Goal: Task Accomplishment & Management: Manage account settings

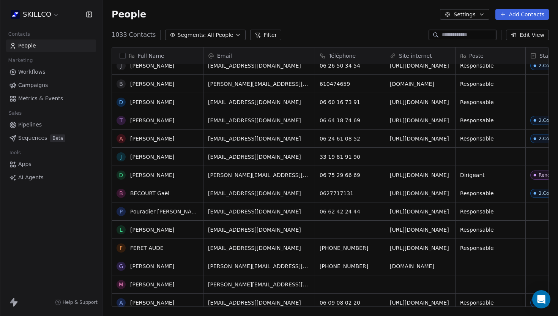
scroll to position [66, 0]
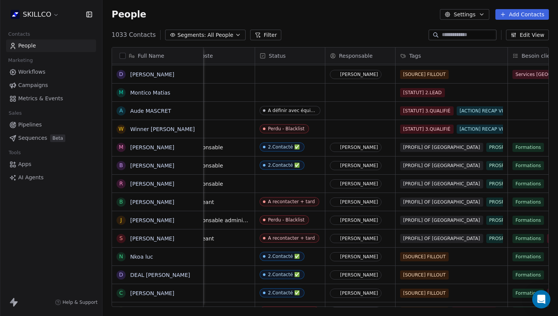
scroll to position [0, 270]
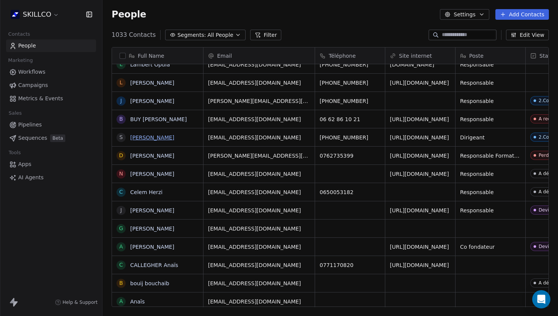
click at [148, 136] on link "[PERSON_NAME]" at bounding box center [152, 137] width 44 height 6
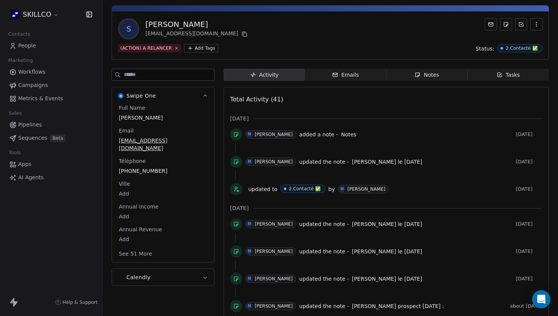
click at [408, 80] on span "Notes Notes" at bounding box center [427, 75] width 81 height 12
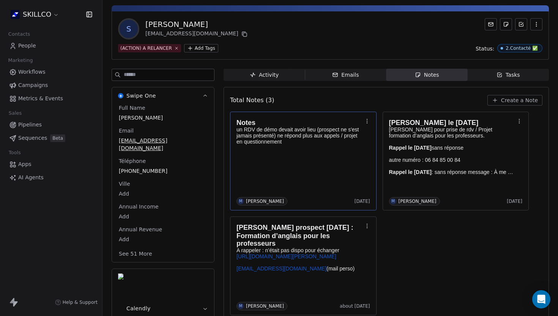
click at [258, 160] on div "Notes un RDV de démo devait avoir lieu (prospect ne s'est jamais présenté) ne r…" at bounding box center [304, 161] width 134 height 89
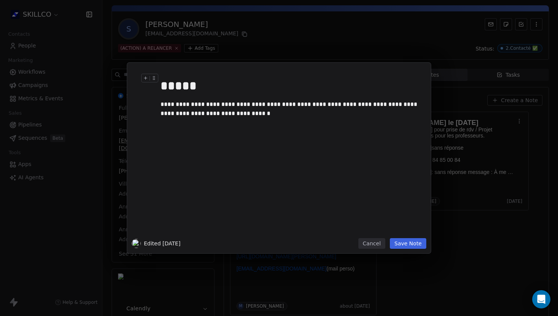
click at [259, 46] on div "**********" at bounding box center [279, 158] width 558 height 316
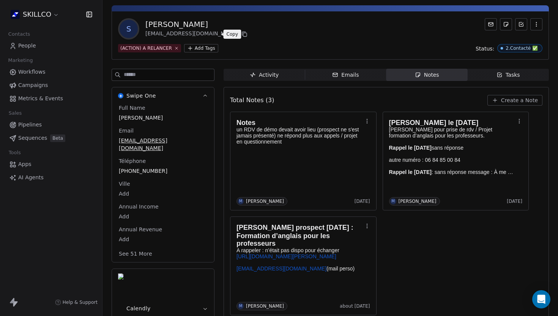
click at [242, 36] on icon at bounding box center [245, 34] width 6 height 6
click at [415, 256] on div "Notes un RDV de démo devait avoir lieu (prospect ne s'est jamais présenté) ne r…" at bounding box center [386, 214] width 313 height 204
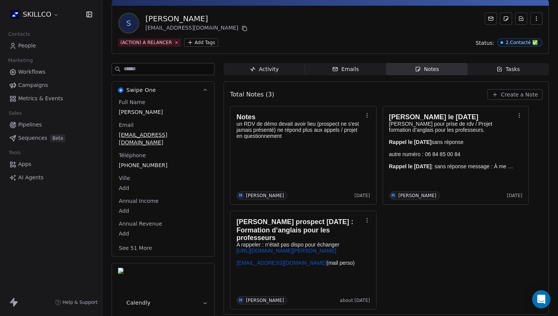
scroll to position [33, 0]
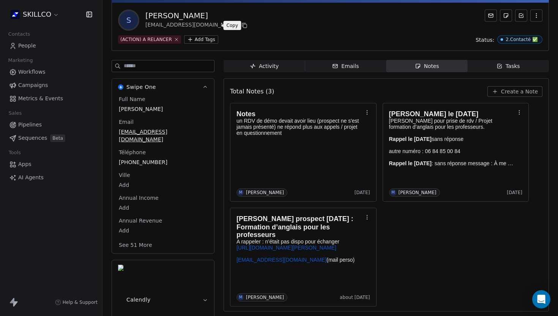
click at [242, 25] on icon at bounding box center [245, 25] width 6 height 6
click at [514, 92] on span "Create a Note" at bounding box center [519, 92] width 37 height 8
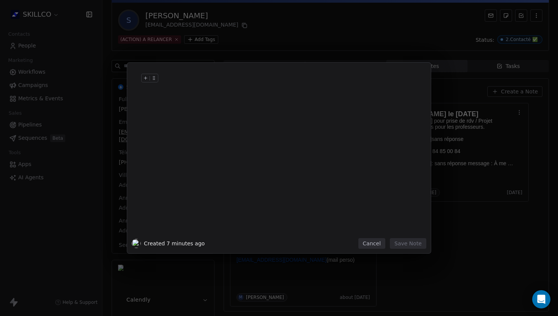
click at [165, 88] on div at bounding box center [291, 86] width 260 height 18
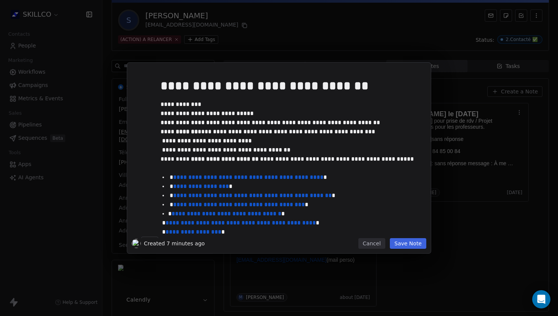
click at [406, 245] on button "Save Note" at bounding box center [408, 243] width 36 height 11
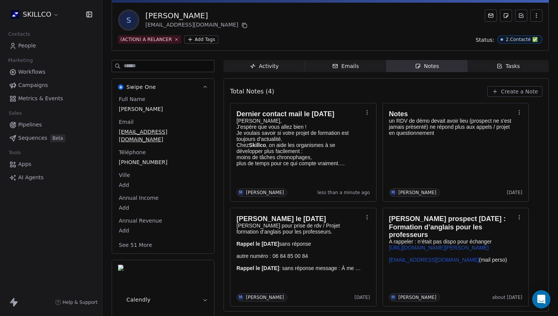
scroll to position [0, 0]
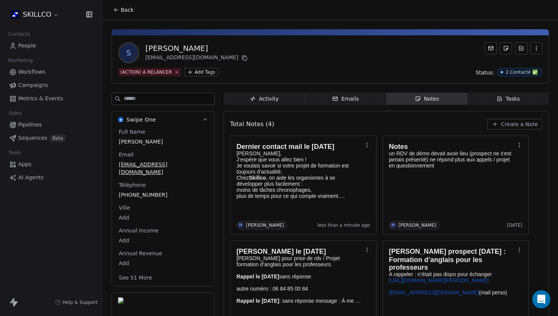
click at [117, 9] on icon at bounding box center [116, 10] width 6 height 6
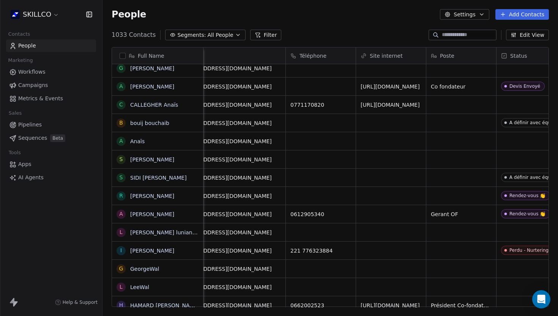
scroll to position [0, 19]
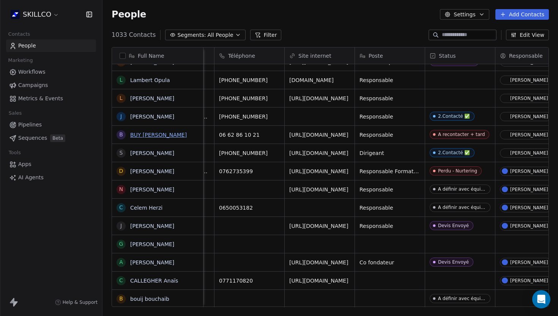
click at [152, 136] on link "BUY [PERSON_NAME]" at bounding box center [158, 135] width 57 height 6
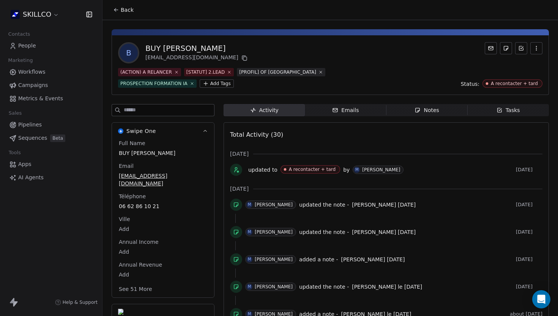
click at [120, 8] on button "Back" at bounding box center [124, 10] width 30 height 14
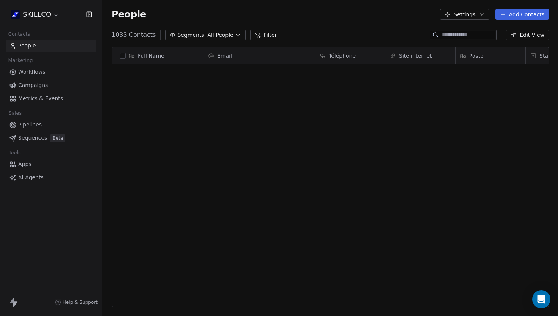
scroll to position [278, 456]
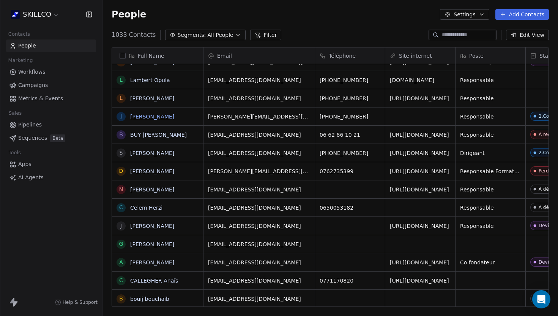
click at [151, 117] on link "[PERSON_NAME]" at bounding box center [152, 117] width 44 height 6
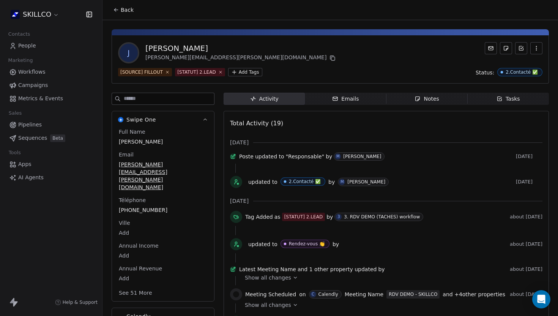
click at [538, 44] on button "button" at bounding box center [537, 48] width 12 height 12
click at [511, 66] on div "Delete" at bounding box center [526, 65] width 51 height 12
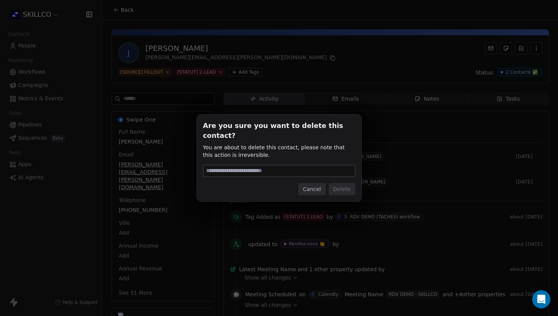
click at [283, 165] on input at bounding box center [280, 170] width 152 height 11
type input "******"
click at [339, 185] on button "Delete" at bounding box center [342, 189] width 27 height 12
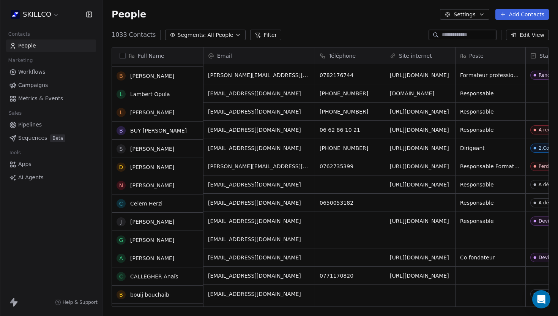
scroll to position [1164, 0]
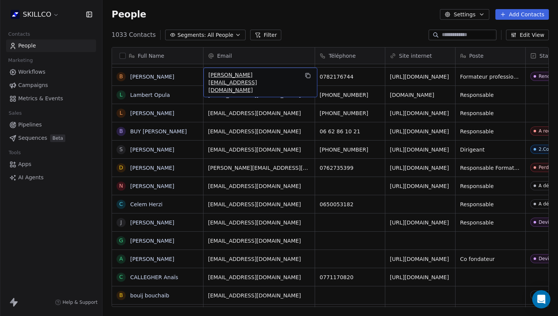
drag, startPoint x: 248, startPoint y: 78, endPoint x: 206, endPoint y: 78, distance: 41.8
click at [305, 75] on icon "grid" at bounding box center [308, 76] width 6 height 6
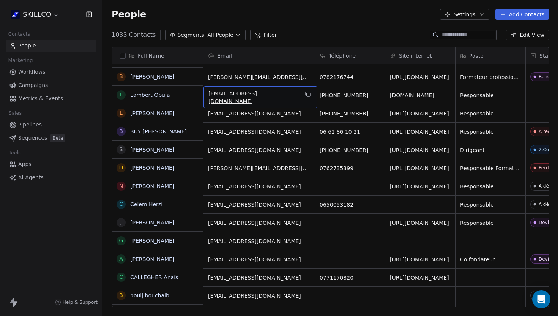
scroll to position [1164, 0]
click at [296, 89] on div "[EMAIL_ADDRESS][DOMAIN_NAME]" at bounding box center [261, 97] width 114 height 22
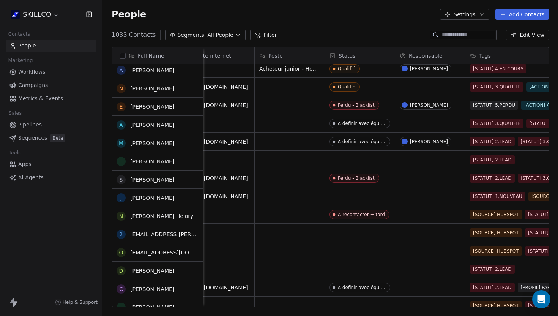
scroll to position [1697, 0]
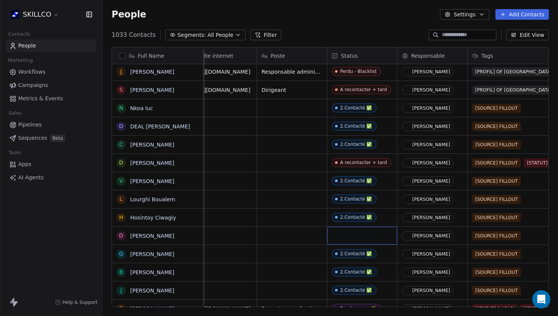
click at [354, 235] on div "grid" at bounding box center [362, 236] width 70 height 18
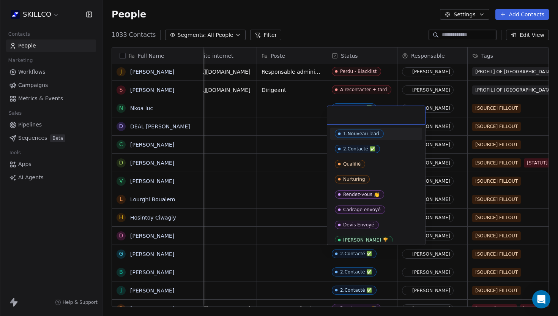
click at [344, 133] on div "1.Nouveau lead" at bounding box center [361, 133] width 36 height 5
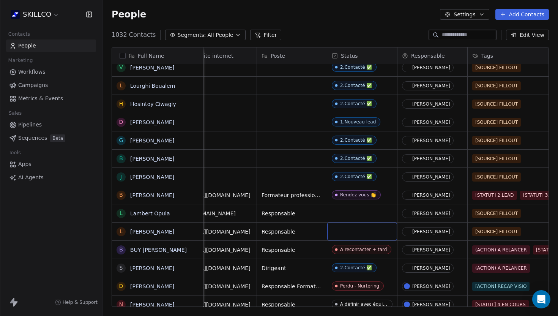
click at [354, 231] on div "grid" at bounding box center [362, 232] width 70 height 18
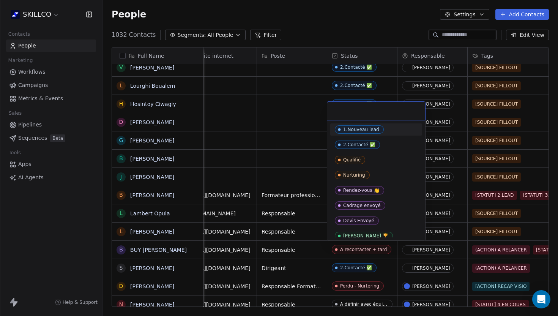
click at [349, 126] on span "1.Nouveau lead" at bounding box center [359, 129] width 49 height 8
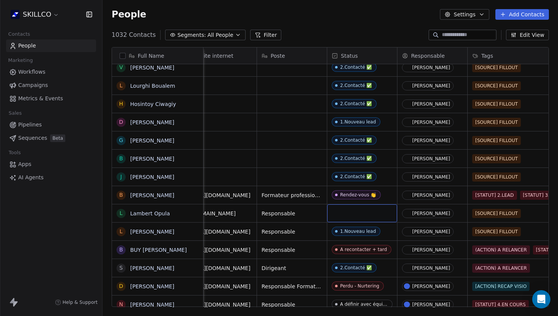
click at [352, 215] on div "grid" at bounding box center [362, 213] width 70 height 18
click at [351, 213] on div "grid" at bounding box center [362, 213] width 70 height 18
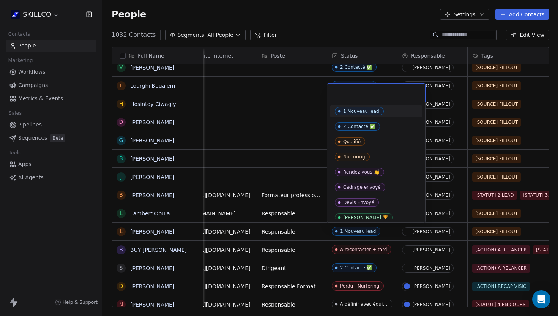
click at [358, 114] on span "1.Nouveau lead" at bounding box center [359, 111] width 49 height 8
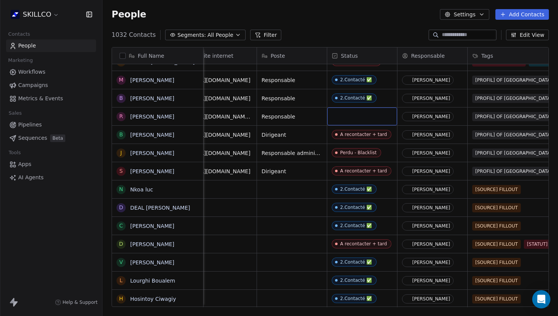
click at [353, 117] on div "grid" at bounding box center [362, 117] width 70 height 18
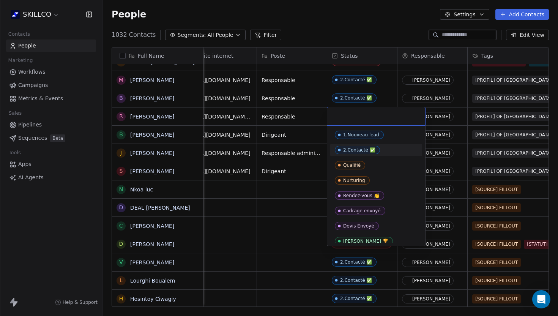
click at [353, 150] on div "2.Contacté ✅" at bounding box center [359, 149] width 32 height 5
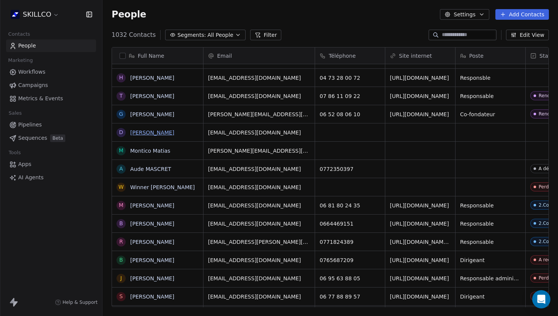
click at [155, 132] on link "[PERSON_NAME]" at bounding box center [152, 133] width 44 height 6
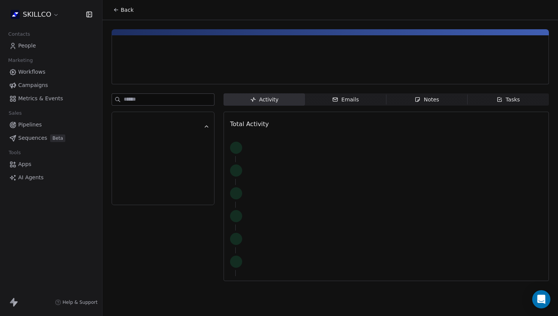
click at [155, 132] on button "button" at bounding box center [163, 127] width 93 height 20
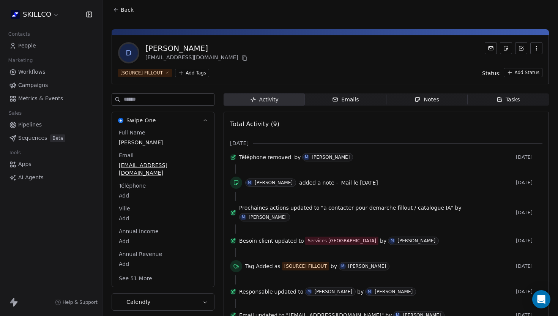
click at [414, 105] on span "Notes Notes" at bounding box center [427, 99] width 81 height 12
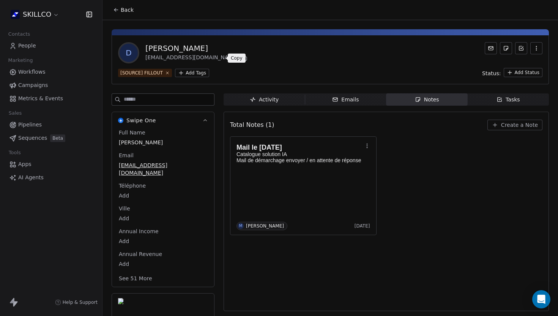
click at [242, 59] on icon at bounding box center [245, 58] width 6 height 6
click at [536, 48] on icon "button" at bounding box center [536, 48] width 0 height 0
click at [515, 66] on div "Delete" at bounding box center [526, 65] width 51 height 12
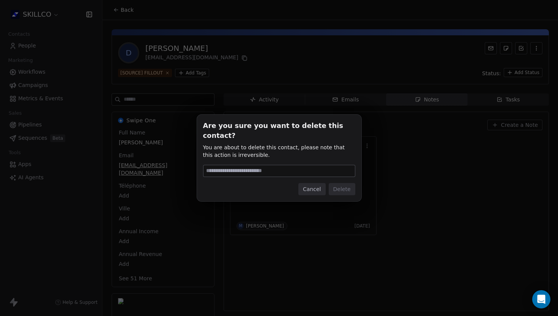
click at [264, 165] on input at bounding box center [280, 170] width 152 height 11
type input "******"
click at [339, 184] on button "Delete" at bounding box center [342, 189] width 27 height 12
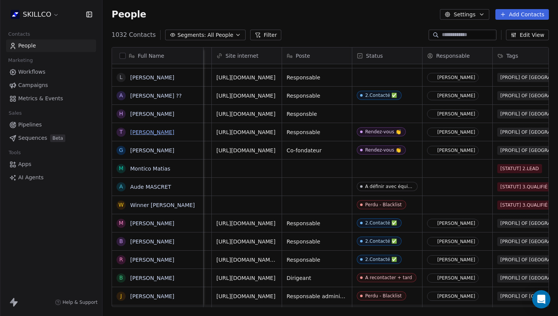
click at [155, 133] on link "[PERSON_NAME]" at bounding box center [152, 132] width 44 height 6
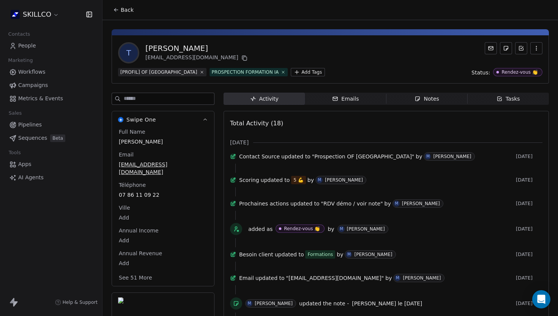
click at [394, 100] on span "Notes Notes" at bounding box center [427, 99] width 81 height 12
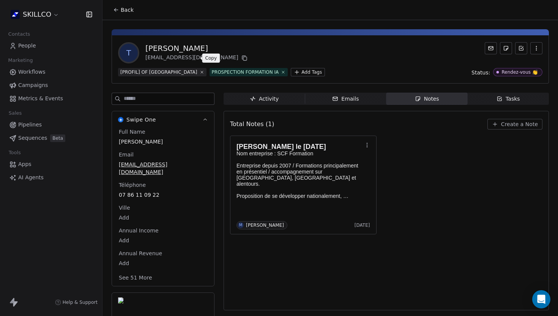
click at [242, 59] on icon at bounding box center [245, 58] width 6 height 6
click at [123, 11] on span "Back" at bounding box center [127, 10] width 13 height 8
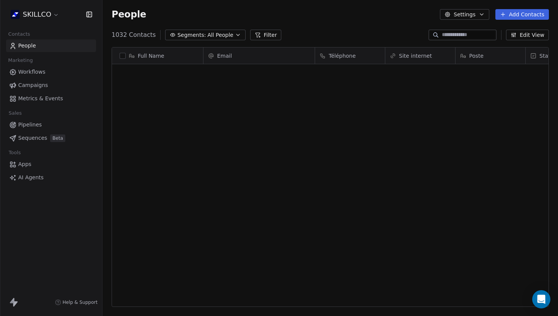
scroll to position [278, 456]
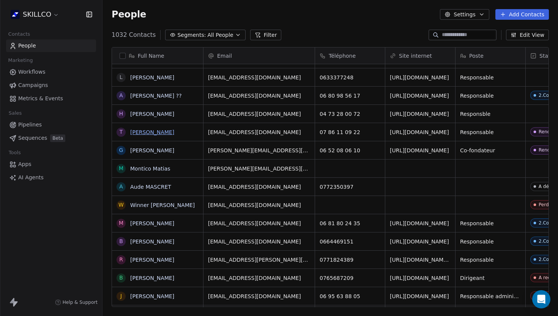
click at [143, 133] on link "[PERSON_NAME]" at bounding box center [152, 132] width 44 height 6
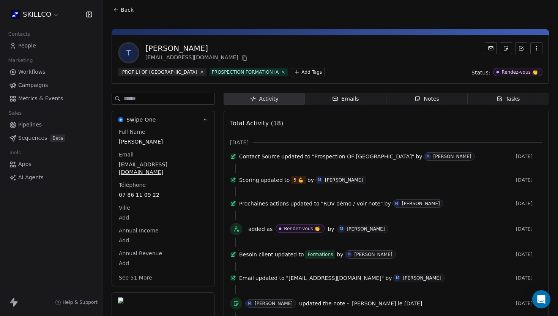
click at [188, 47] on div "[PERSON_NAME]" at bounding box center [197, 48] width 104 height 11
click at [151, 51] on div "[PERSON_NAME]" at bounding box center [197, 48] width 104 height 11
click at [183, 49] on div "[PERSON_NAME]" at bounding box center [197, 48] width 104 height 11
click at [155, 46] on div "[PERSON_NAME]" at bounding box center [197, 48] width 104 height 11
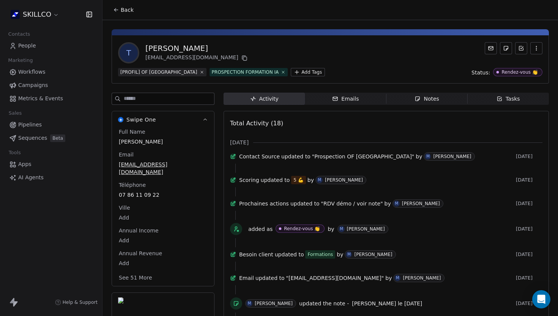
drag, startPoint x: 195, startPoint y: 49, endPoint x: 145, endPoint y: 52, distance: 49.5
click at [145, 52] on div "[PERSON_NAME]" at bounding box center [197, 48] width 104 height 11
copy div "[PERSON_NAME]"
click at [413, 97] on span "Notes Notes" at bounding box center [427, 99] width 81 height 12
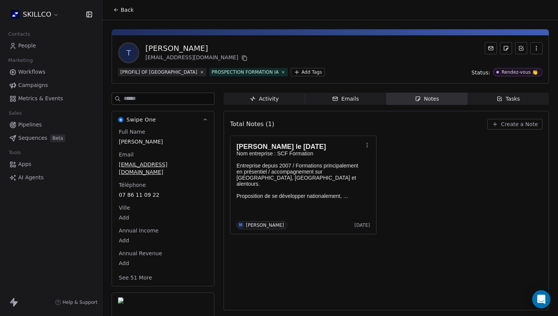
click at [509, 121] on span "Create a Note" at bounding box center [519, 124] width 37 height 8
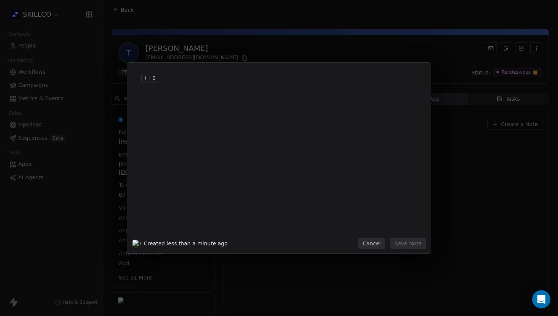
click at [174, 85] on div at bounding box center [291, 86] width 260 height 18
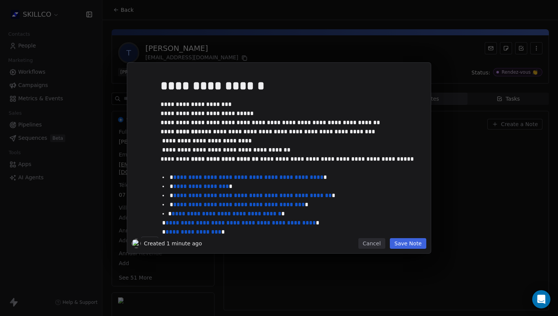
click at [409, 245] on button "Save Note" at bounding box center [408, 243] width 36 height 11
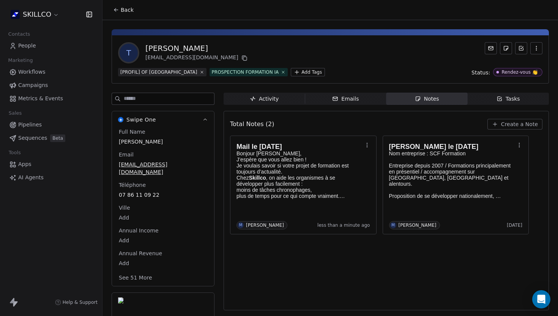
click at [506, 122] on span "Create a Note" at bounding box center [519, 124] width 37 height 8
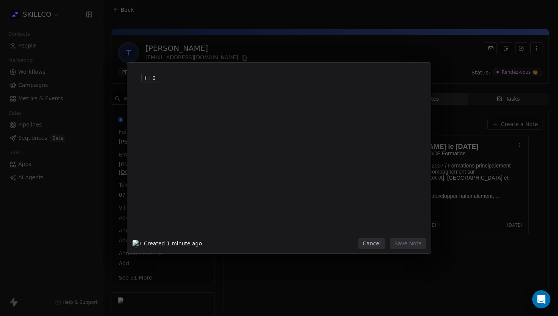
click at [179, 85] on div at bounding box center [291, 86] width 260 height 18
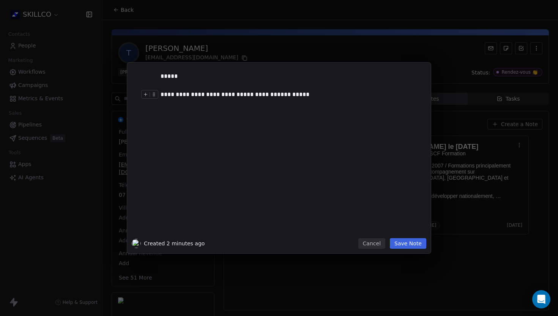
click at [267, 92] on div "**********" at bounding box center [291, 94] width 260 height 9
click at [280, 95] on div "**********" at bounding box center [291, 94] width 260 height 9
click at [310, 107] on div at bounding box center [291, 103] width 260 height 9
click at [403, 242] on button "Save Note" at bounding box center [408, 243] width 36 height 11
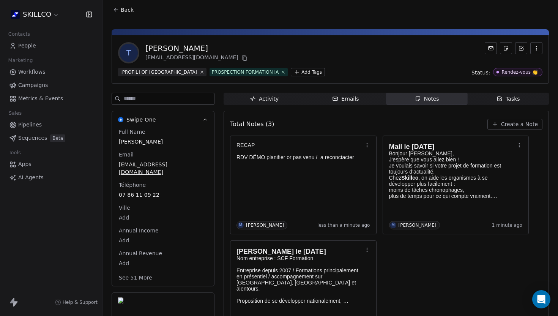
click at [122, 9] on span "Back" at bounding box center [127, 10] width 13 height 8
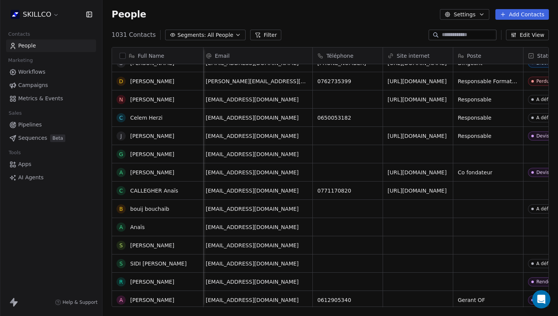
scroll to position [1204, 0]
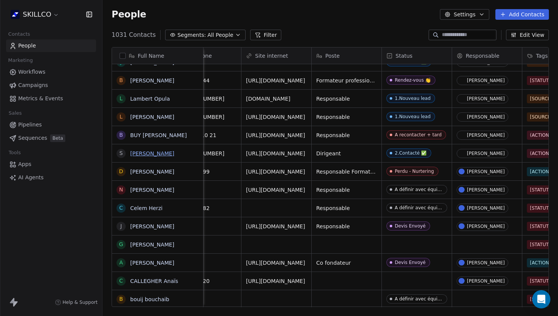
click at [158, 151] on link "[PERSON_NAME]" at bounding box center [152, 153] width 44 height 6
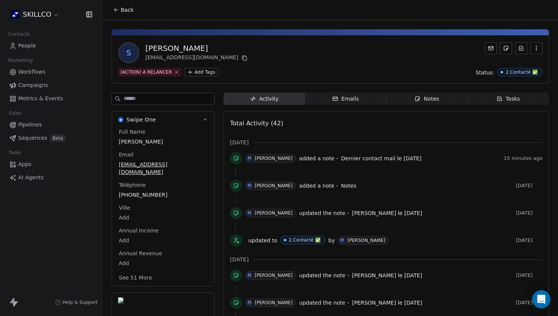
click at [437, 103] on span "Notes Notes" at bounding box center [427, 99] width 81 height 12
